Goal: Transaction & Acquisition: Download file/media

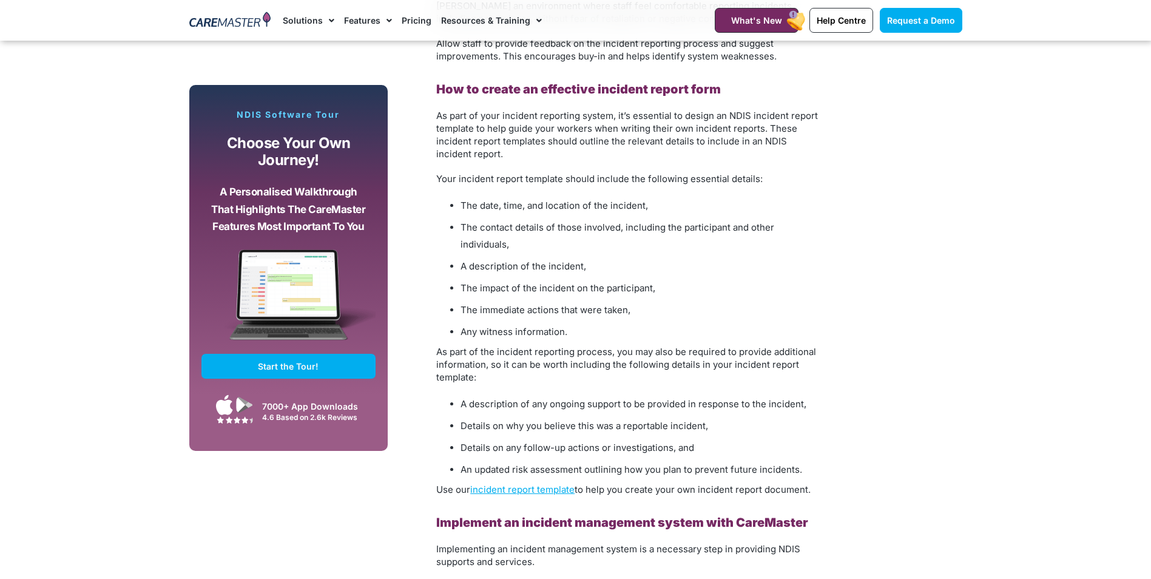
scroll to position [2851, 0]
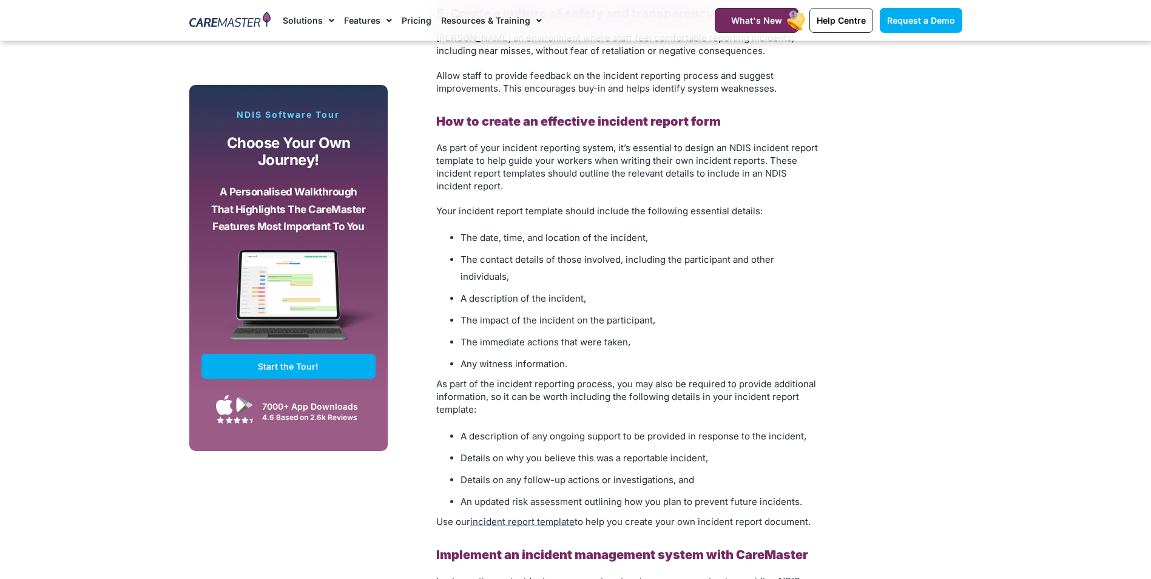
click at [540, 516] on link "incident report template" at bounding box center [522, 522] width 104 height 12
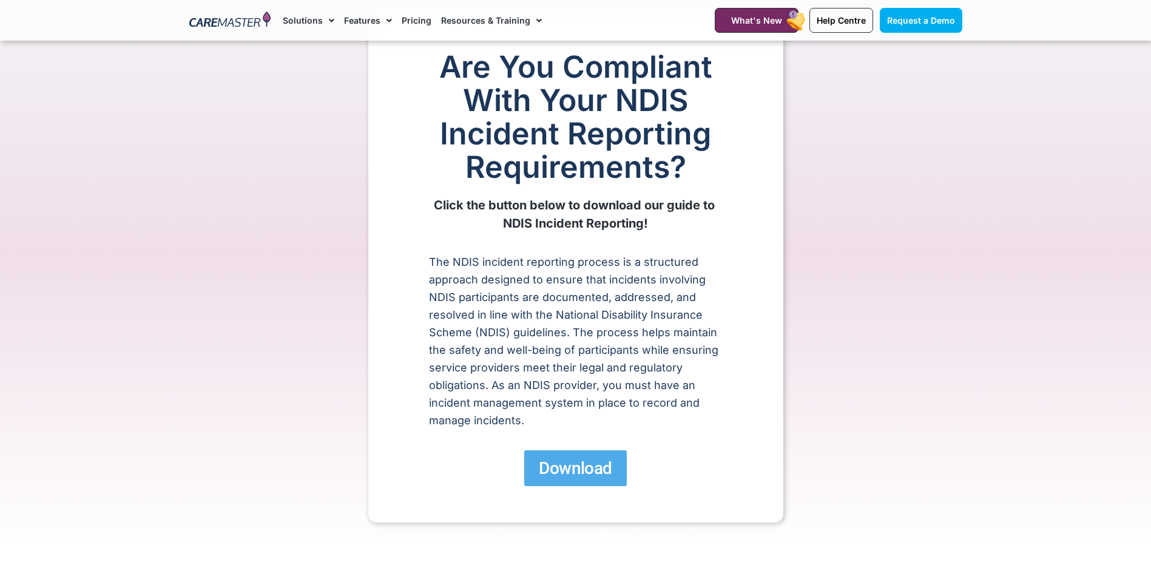
scroll to position [182, 0]
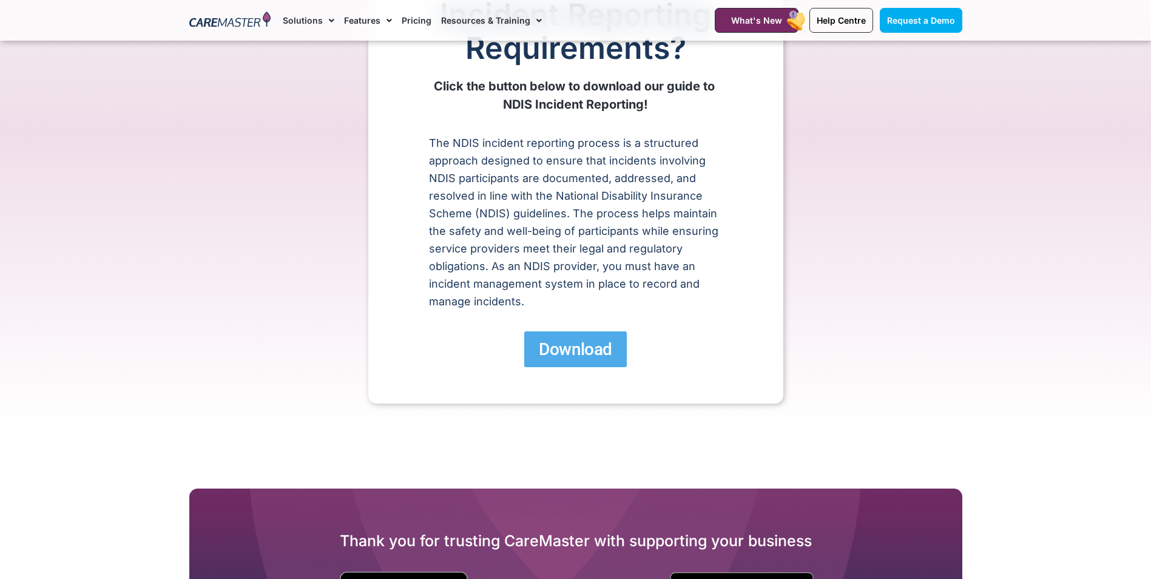
click at [577, 352] on span "Download" at bounding box center [575, 348] width 73 height 21
